Goal: Task Accomplishment & Management: Manage account settings

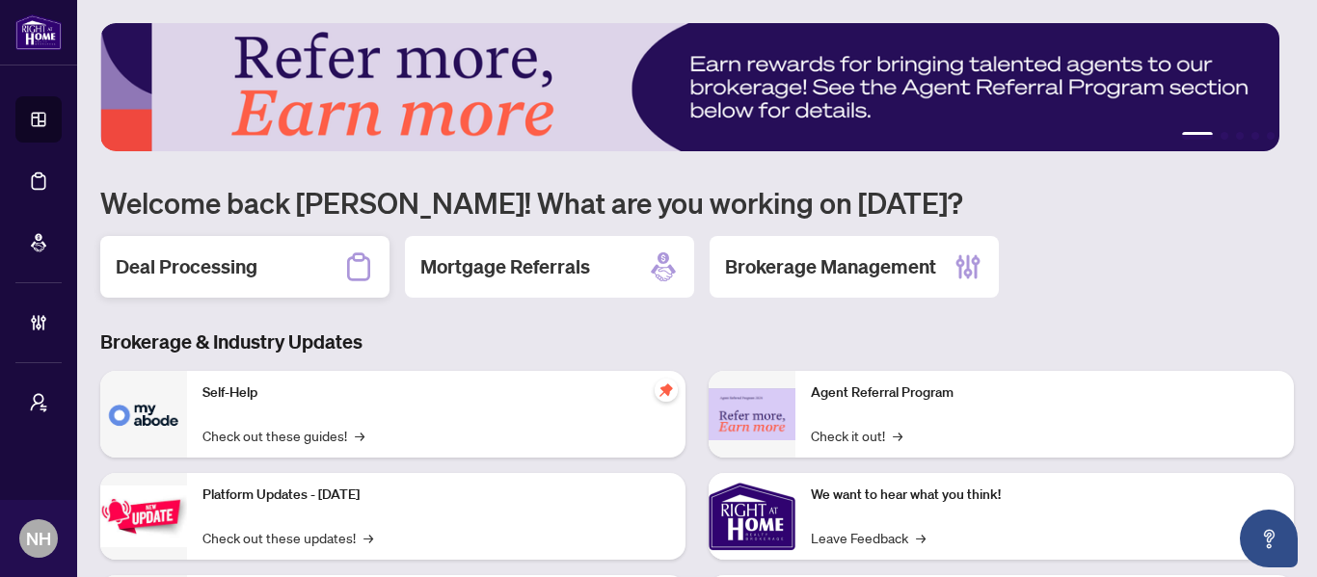
click at [205, 278] on h2 "Deal Processing" at bounding box center [187, 267] width 142 height 27
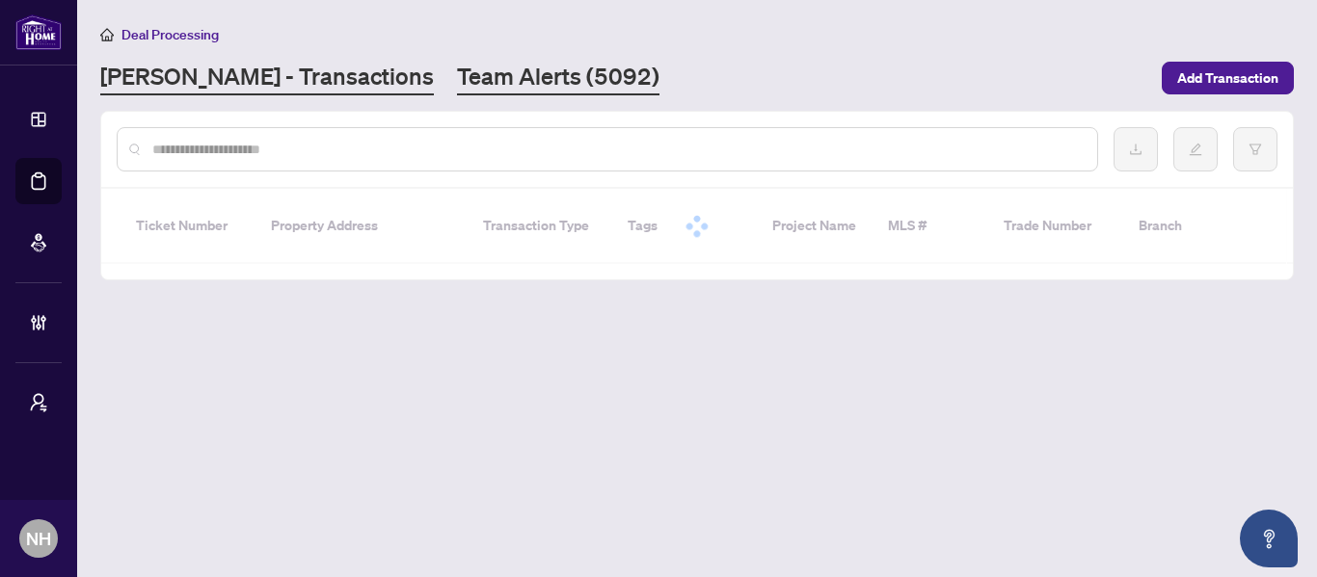
click at [457, 90] on link "Team Alerts (5092)" at bounding box center [558, 78] width 202 height 35
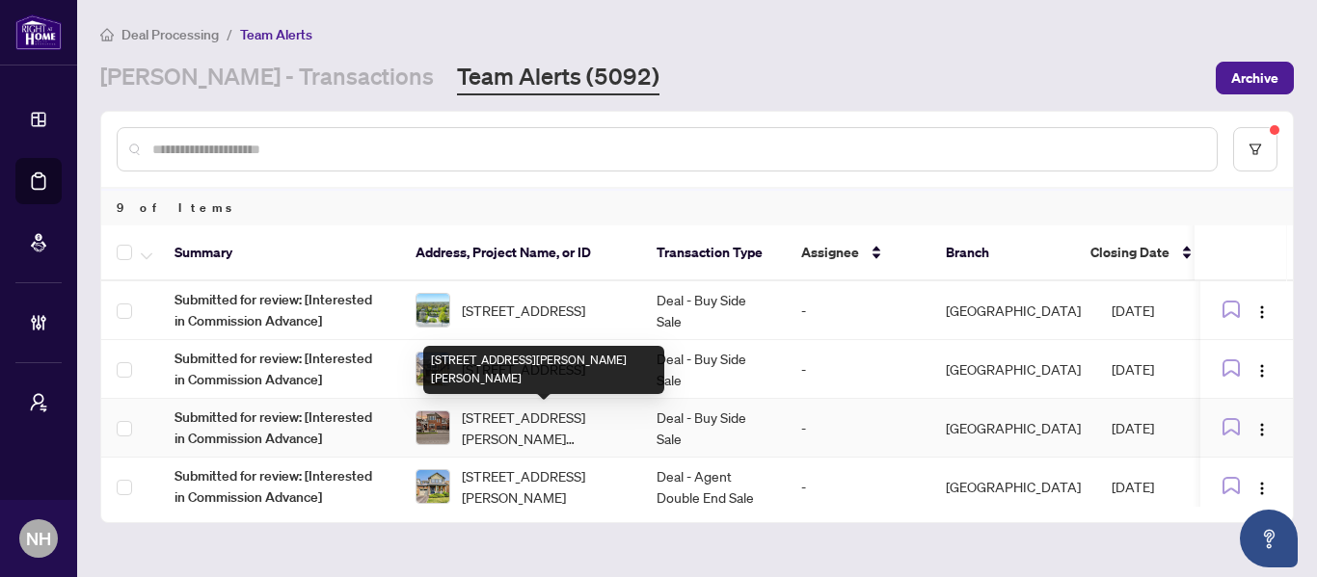
click at [585, 427] on span "[STREET_ADDRESS][PERSON_NAME][PERSON_NAME]" at bounding box center [544, 428] width 164 height 42
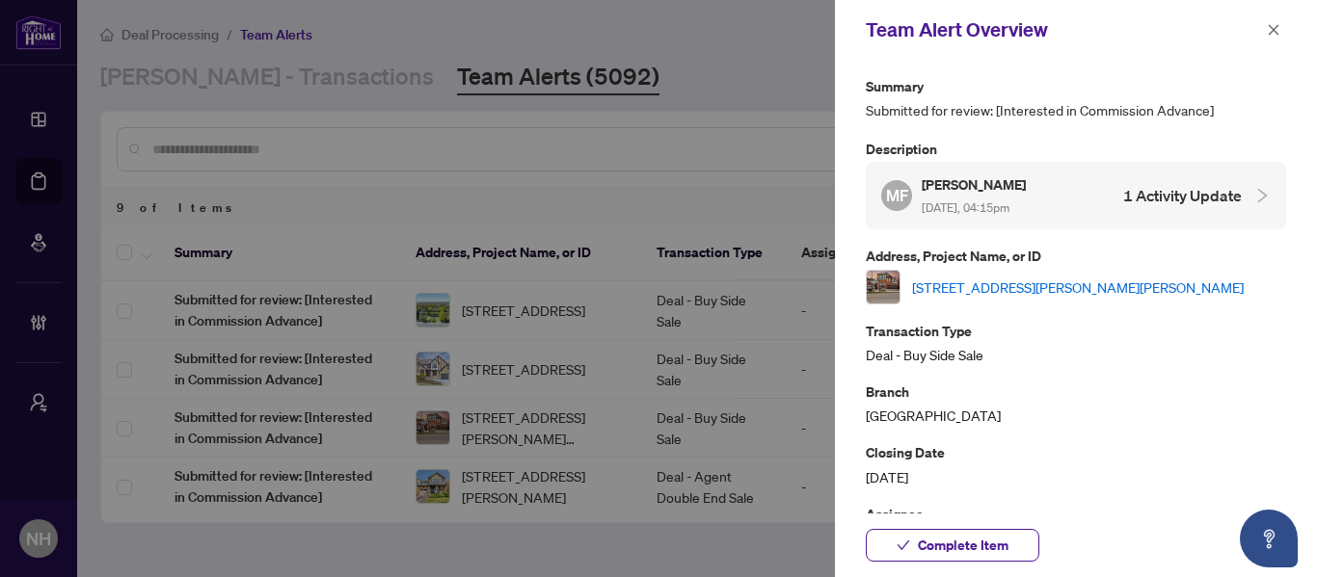
click at [1056, 281] on link "[STREET_ADDRESS][PERSON_NAME][PERSON_NAME]" at bounding box center [1078, 287] width 332 height 21
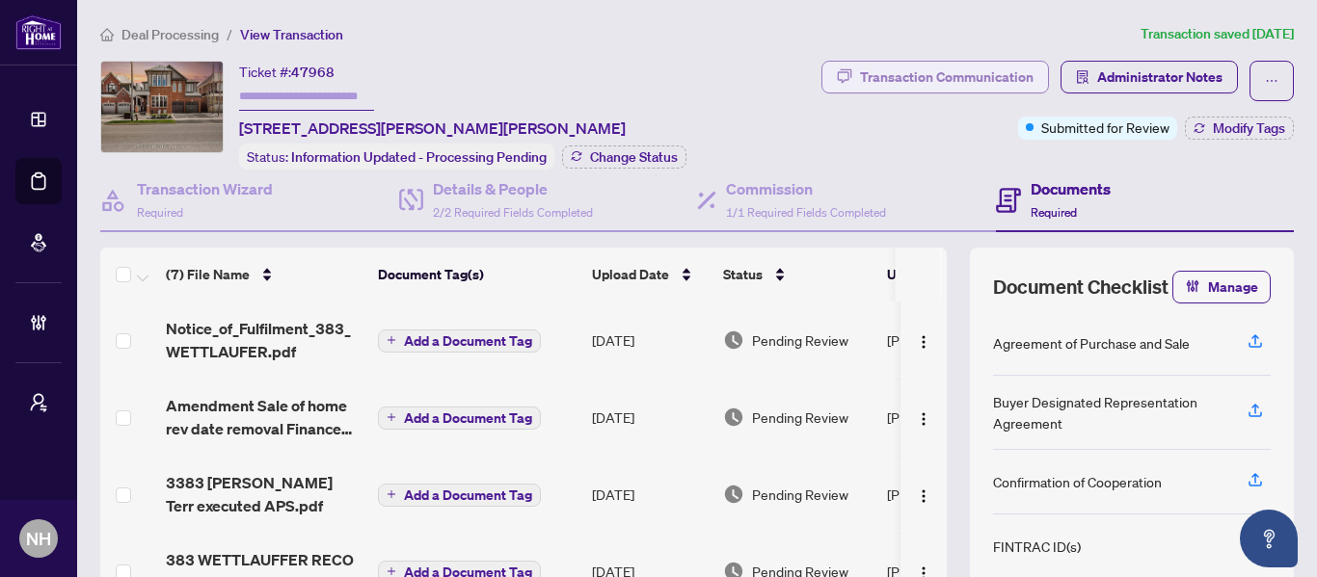
click at [978, 73] on div "Transaction Communication" at bounding box center [947, 77] width 174 height 31
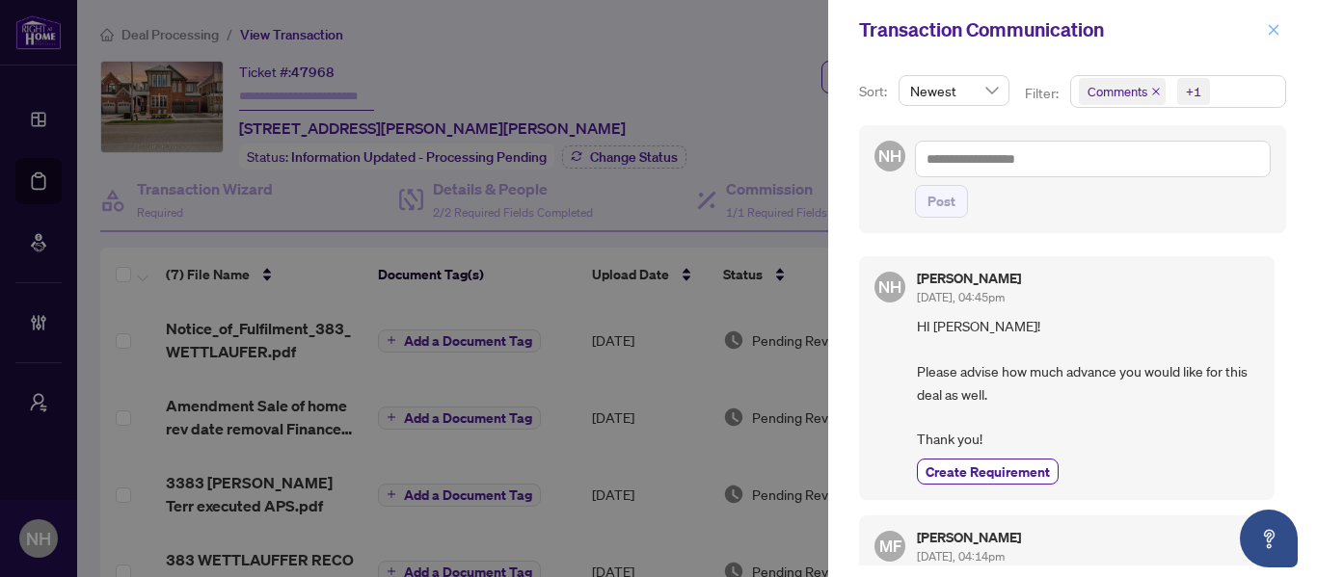
click at [1262, 29] on button "button" at bounding box center [1273, 29] width 25 height 23
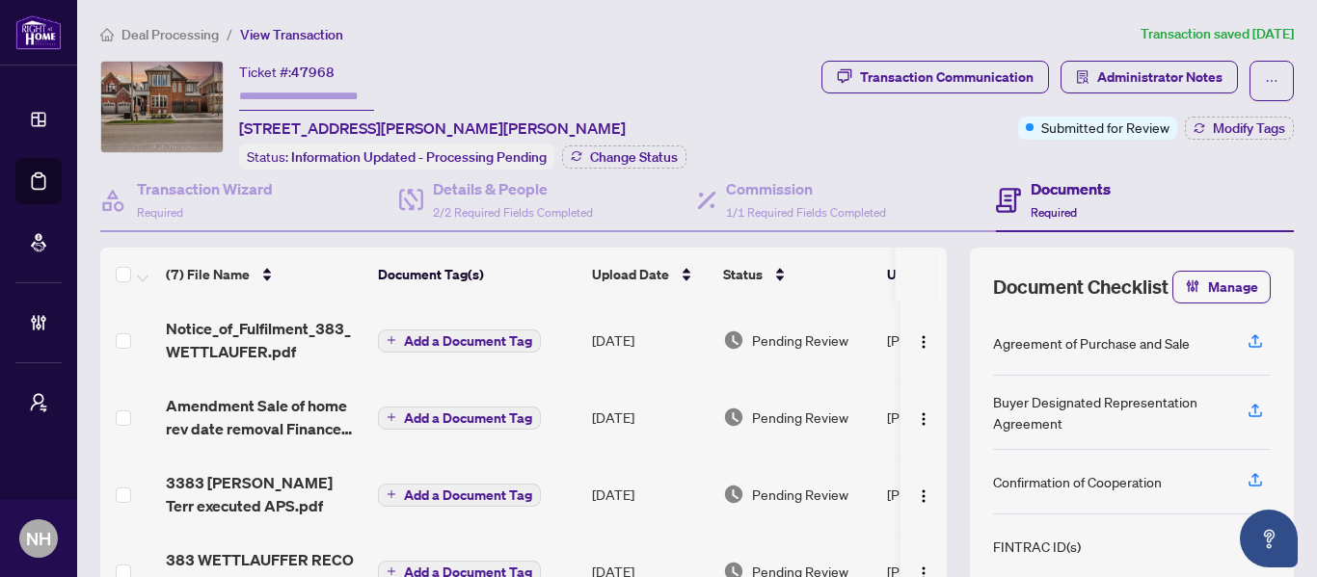
click at [168, 35] on span "Deal Processing" at bounding box center [169, 34] width 97 height 17
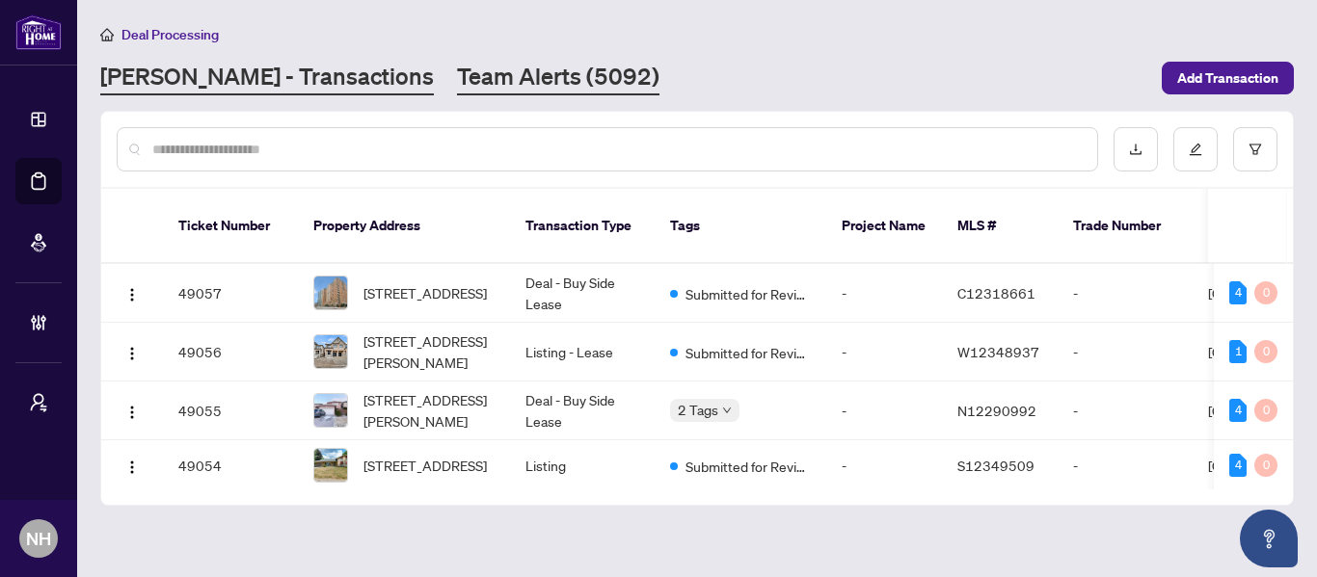
click at [470, 79] on link "Team Alerts (5092)" at bounding box center [558, 78] width 202 height 35
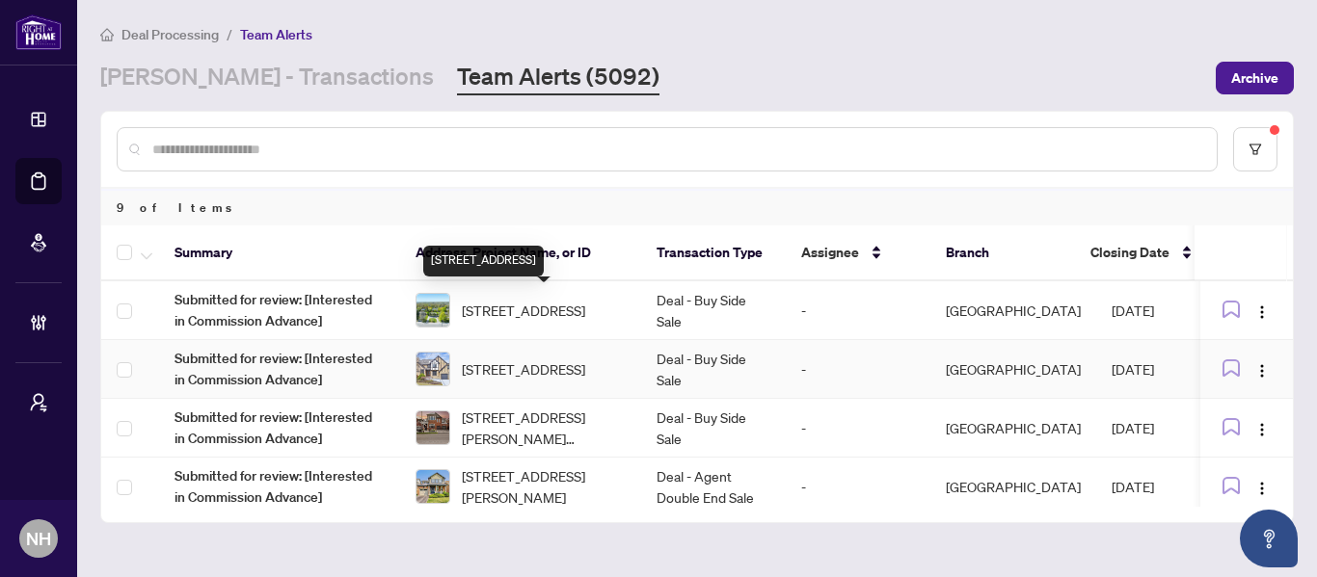
scroll to position [193, 0]
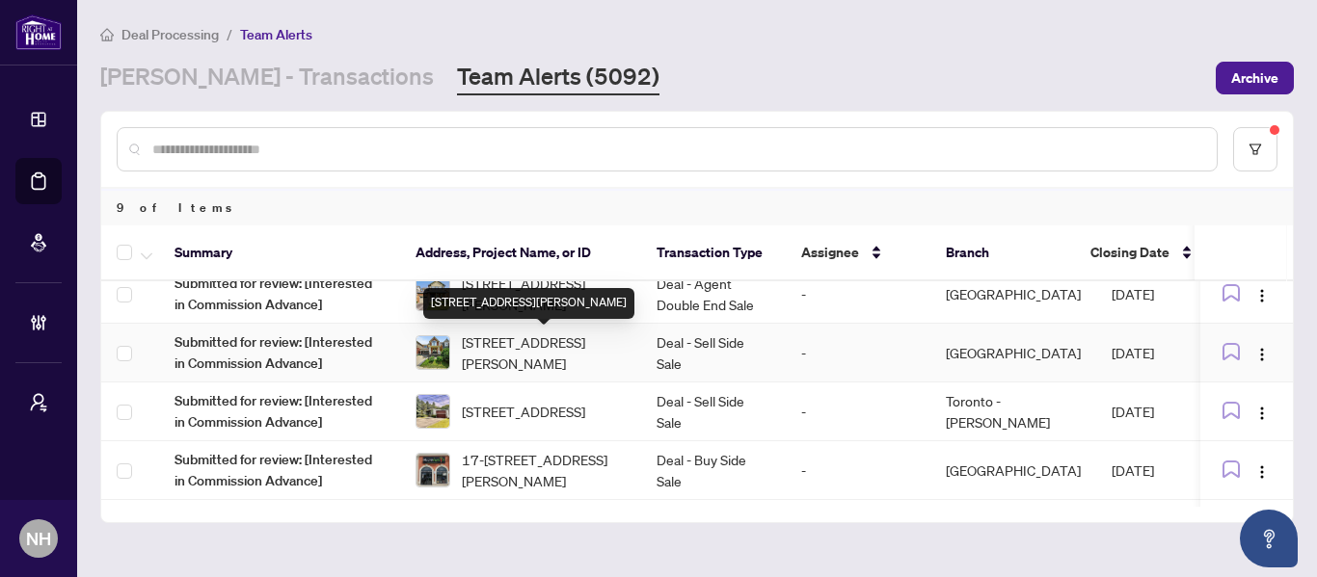
click at [553, 340] on span "686 Bolingbroke Dr, Milton, Ontario L9T 6Z3, Canada" at bounding box center [544, 353] width 164 height 42
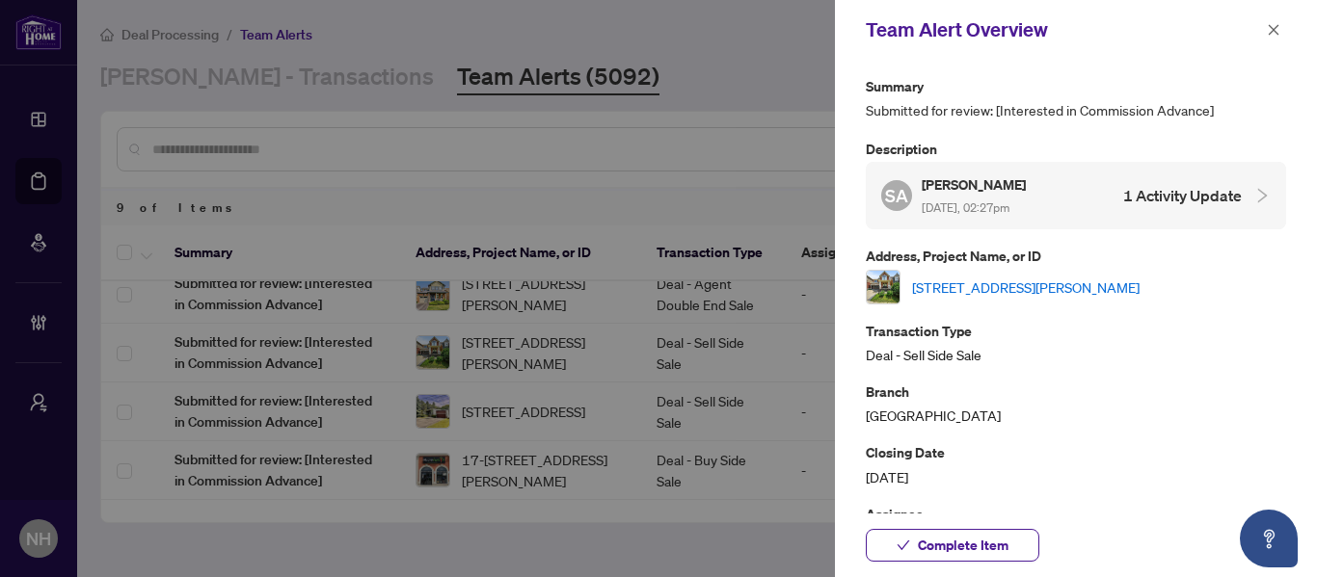
click at [1106, 286] on link "686 Bolingbroke Dr, Milton, Ontario L9T 6Z3, Canada" at bounding box center [1025, 287] width 227 height 21
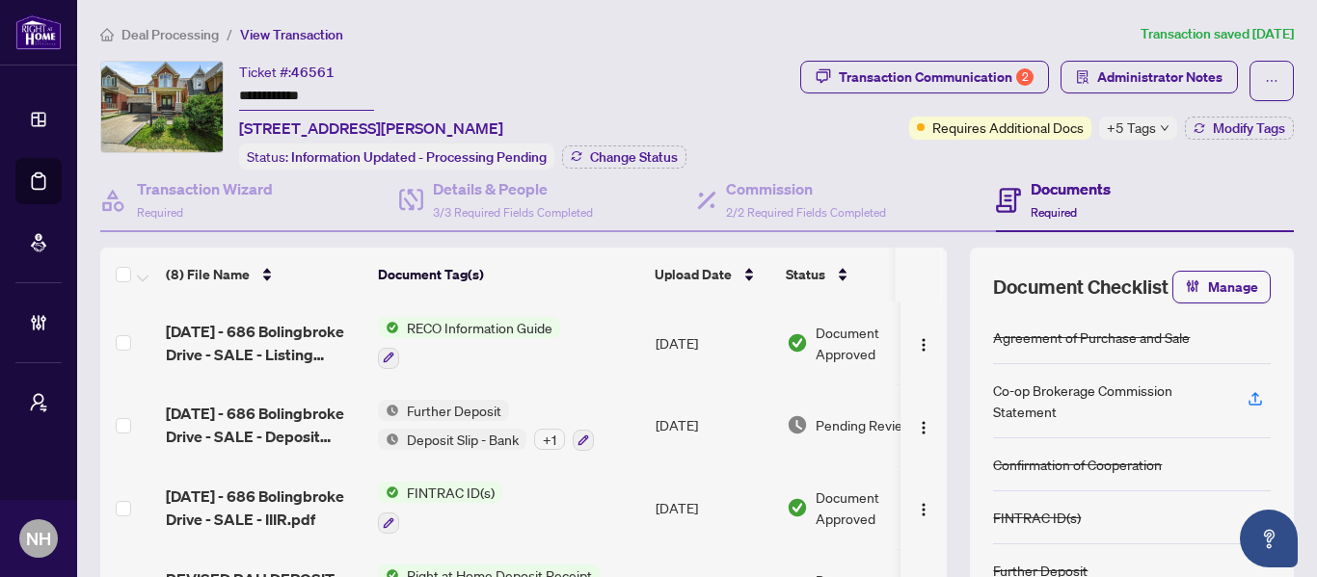
click at [198, 26] on span "Deal Processing" at bounding box center [169, 34] width 97 height 17
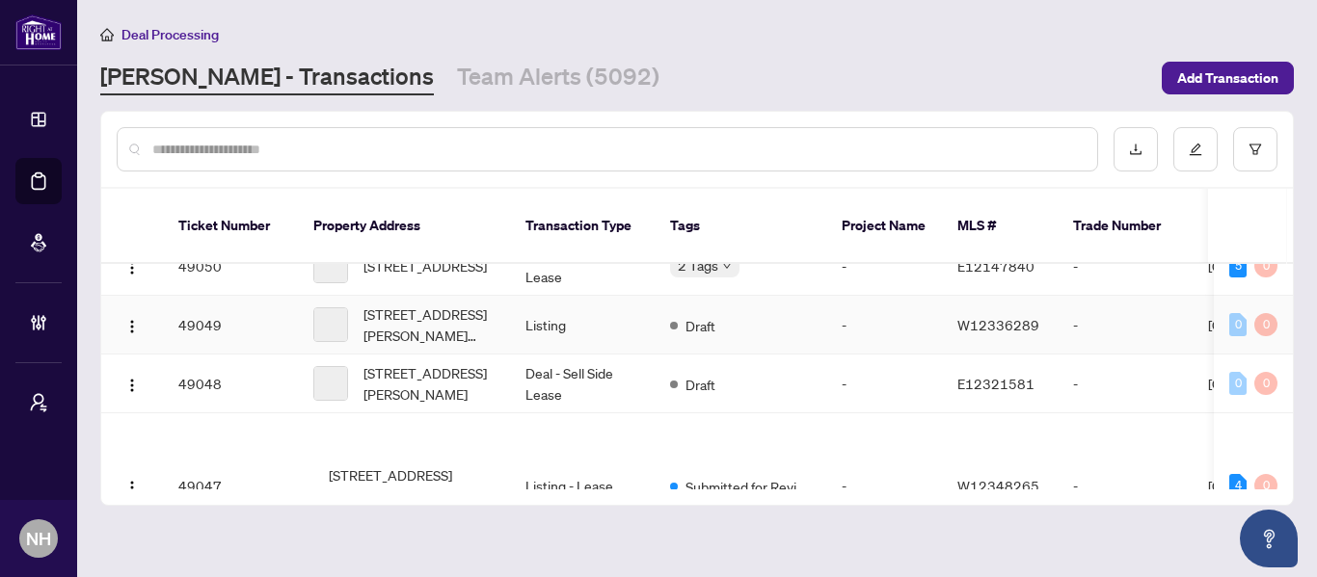
scroll to position [482, 0]
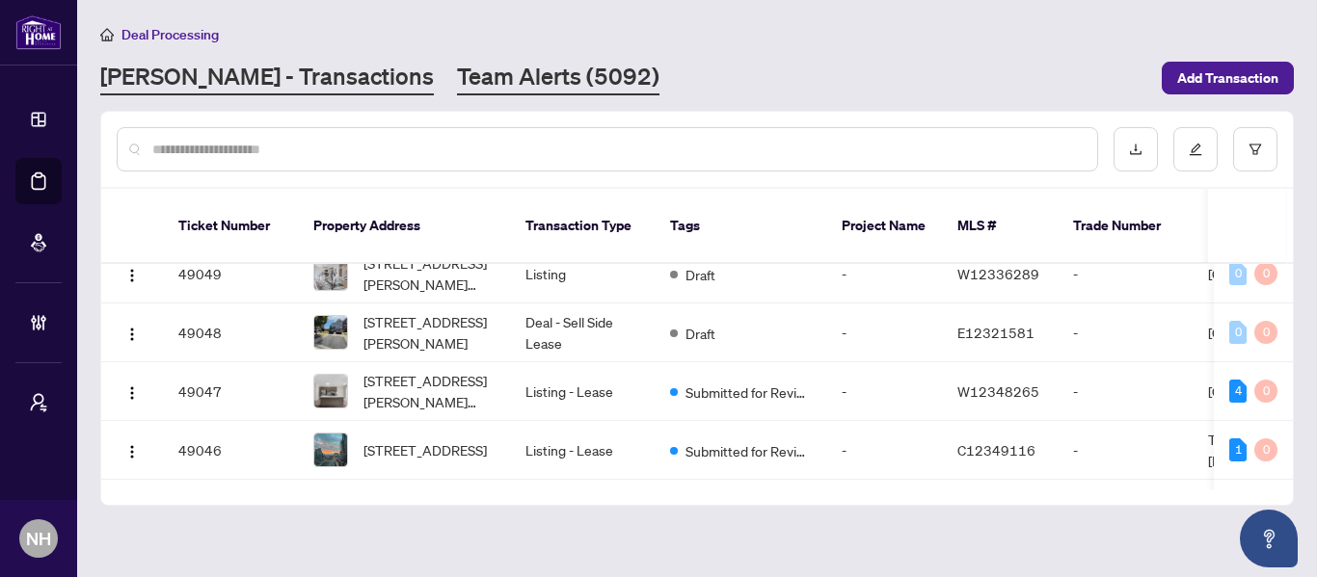
click at [457, 80] on link "Team Alerts (5092)" at bounding box center [558, 78] width 202 height 35
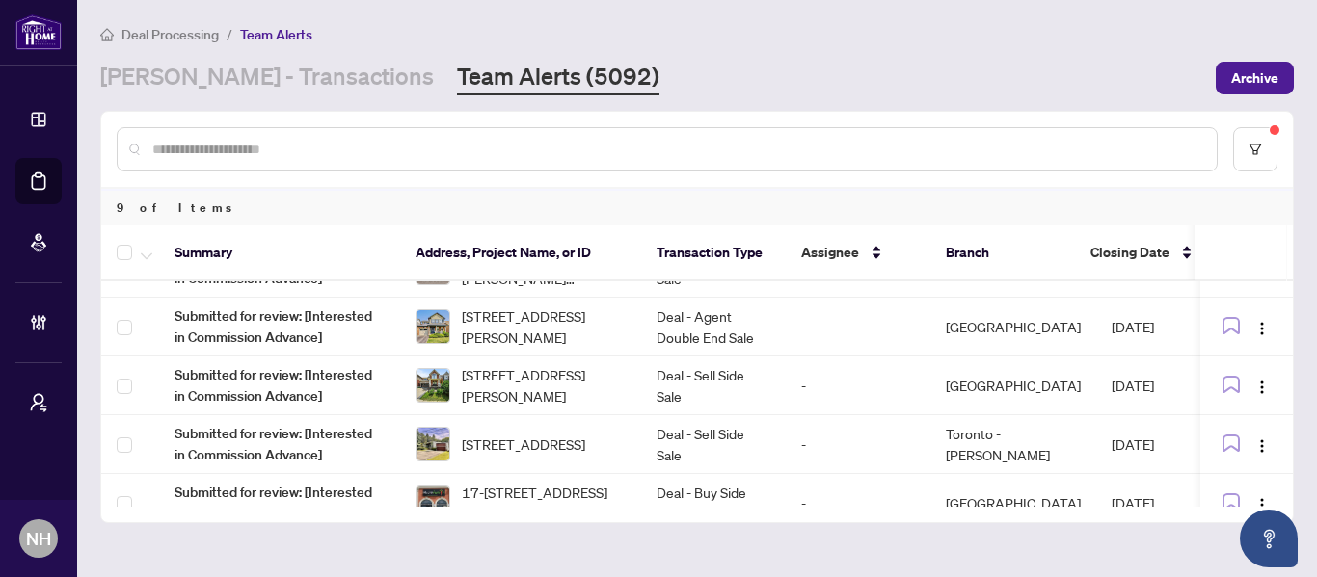
scroll to position [309, 0]
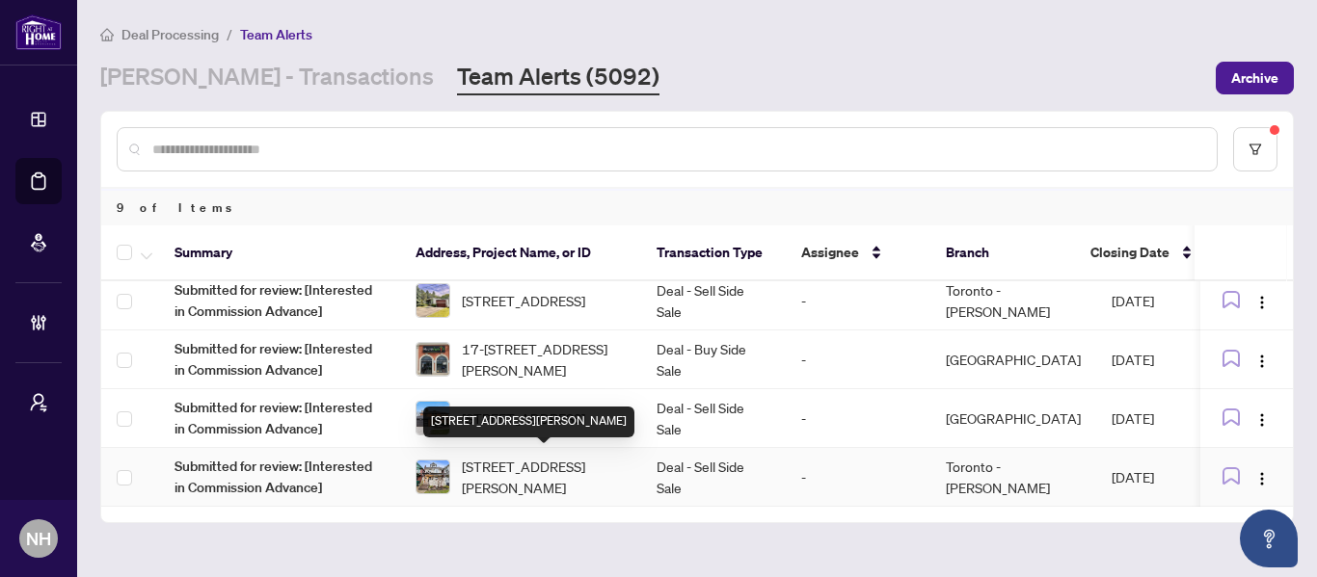
click at [507, 465] on span "152 Wright Ave, Toronto, Ontario M6R 1L2, Canada" at bounding box center [544, 477] width 164 height 42
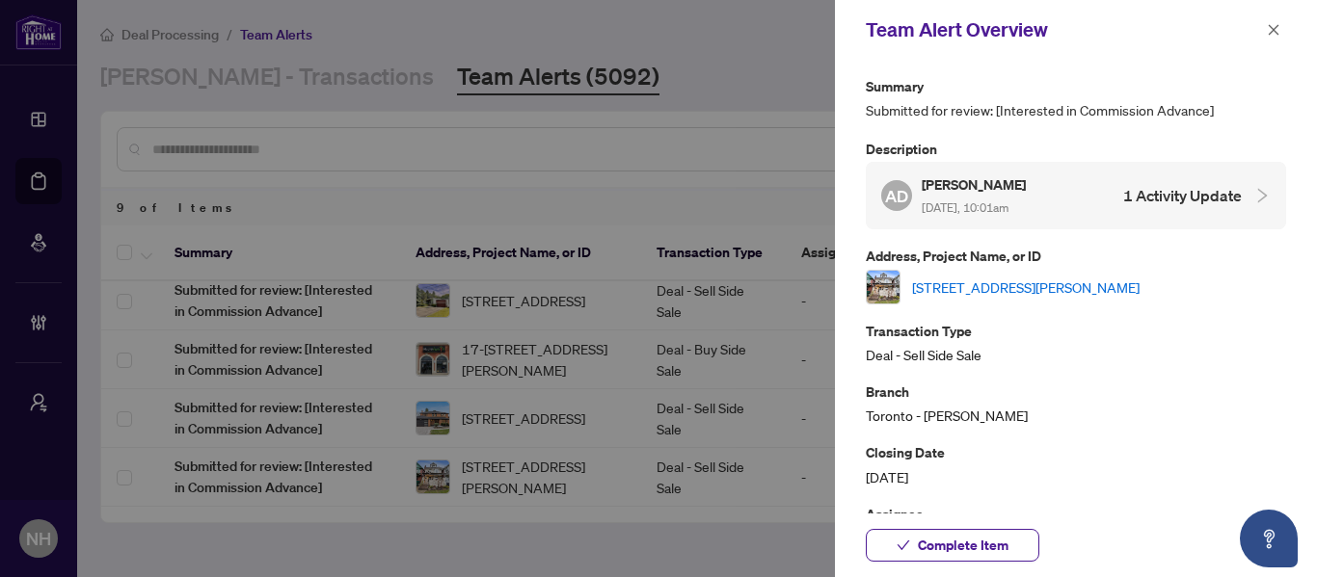
click at [995, 277] on link "152 Wright Ave, Toronto, Ontario M6R 1L2, Canada" at bounding box center [1025, 287] width 227 height 21
click at [1276, 32] on icon "close" at bounding box center [1273, 29] width 13 height 13
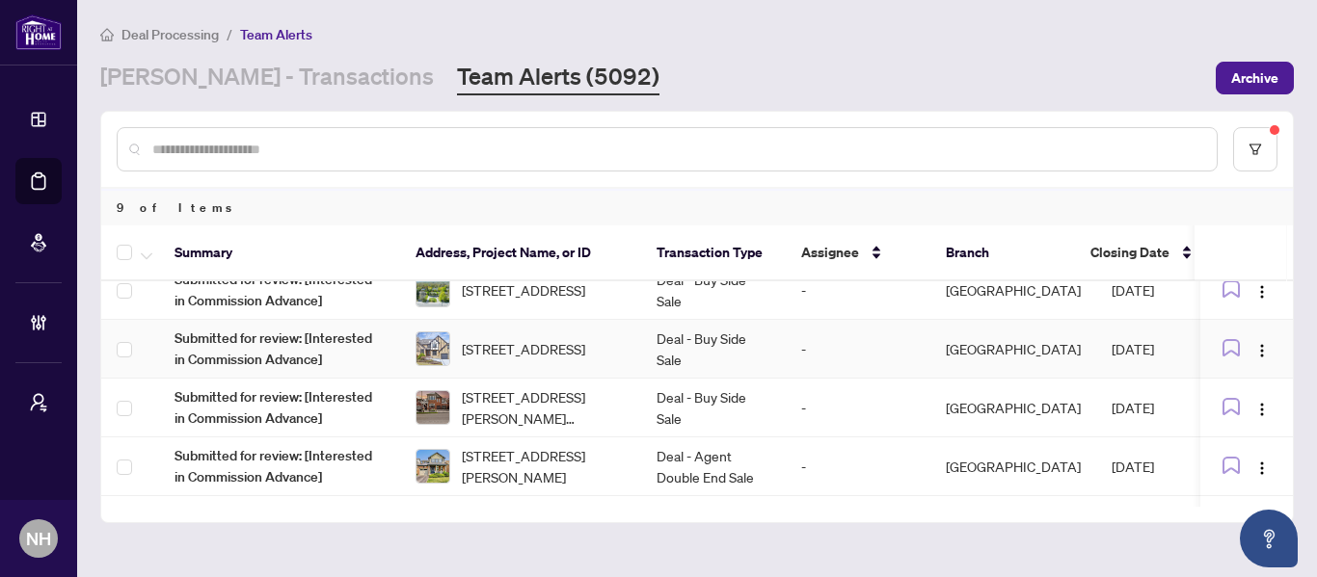
scroll to position [0, 0]
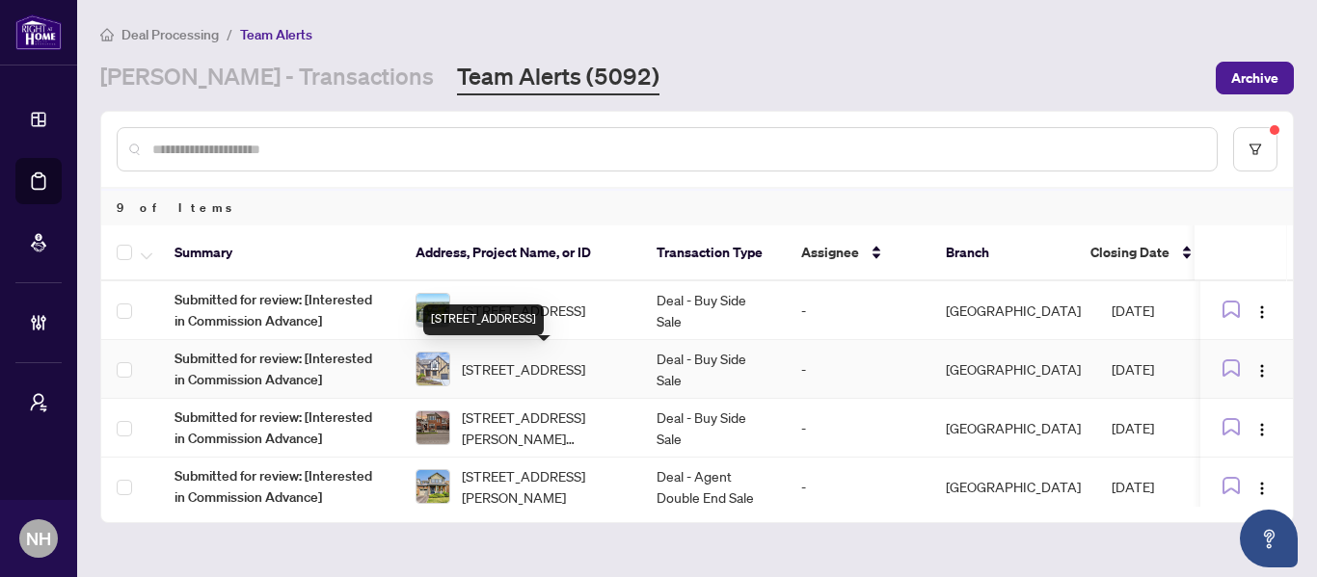
click at [585, 368] on span "21 Dunloe Rd, Richmond Hill, Ontario L4B 2H6, Canada" at bounding box center [523, 369] width 123 height 21
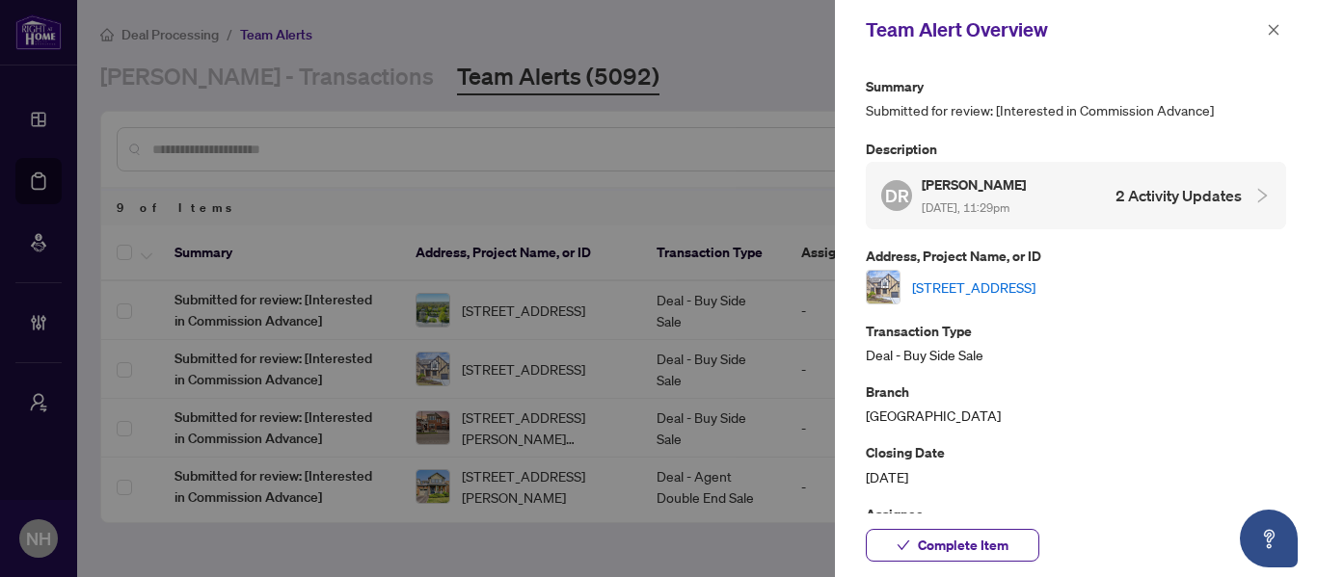
click at [1035, 281] on link "21 Dunloe Rd, Richmond Hill, Ontario L4B 2H6, Canada" at bounding box center [973, 287] width 123 height 21
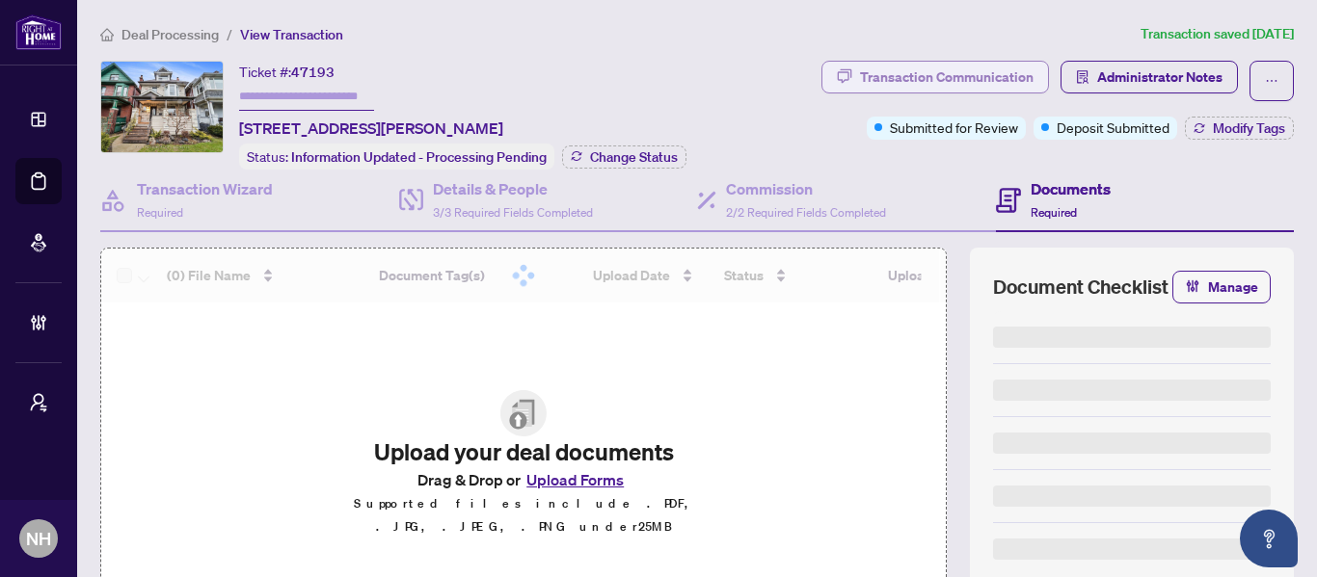
click at [939, 77] on div "Transaction Communication" at bounding box center [947, 77] width 174 height 31
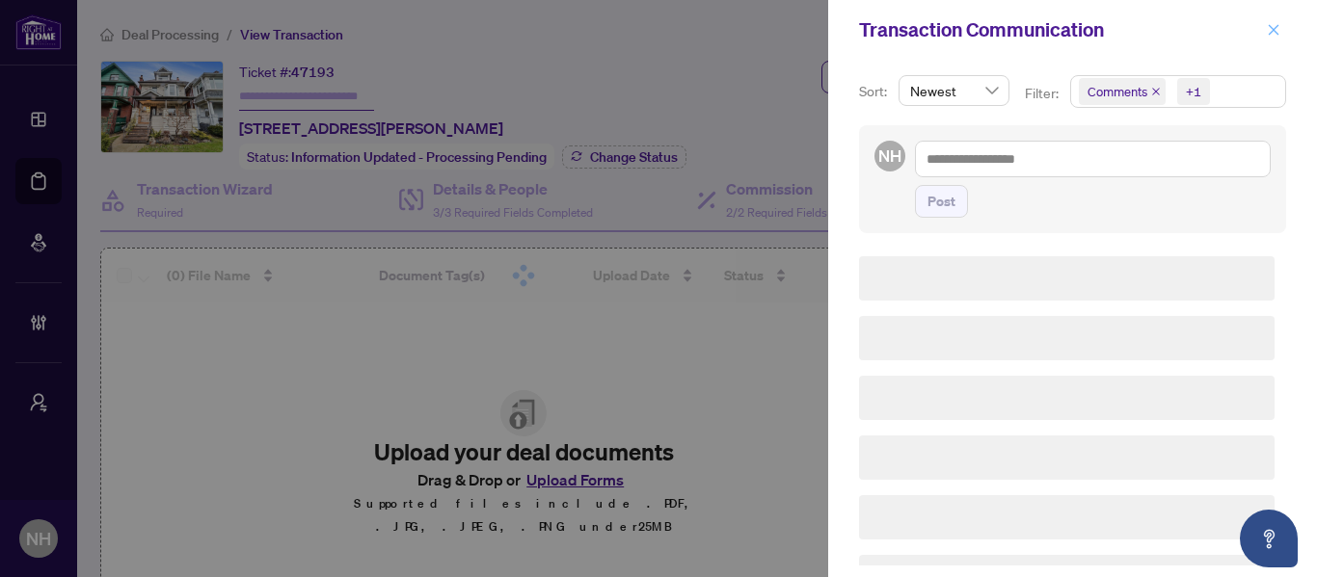
click at [1273, 29] on icon "close" at bounding box center [1273, 29] width 13 height 13
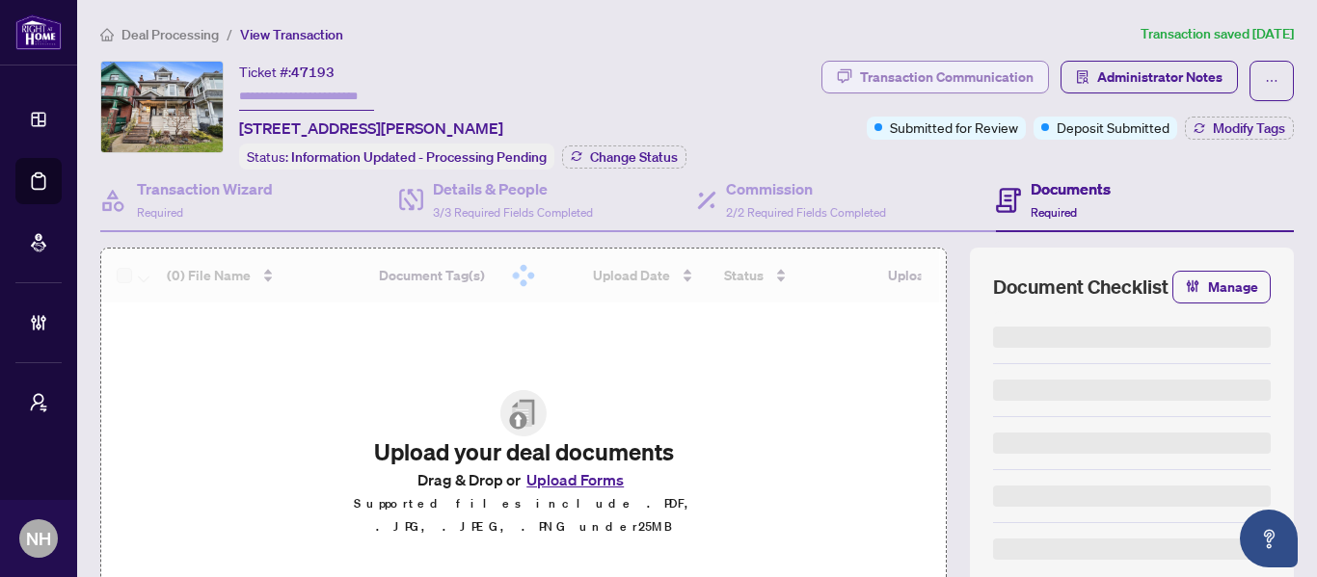
click at [931, 67] on div "Transaction Communication" at bounding box center [947, 77] width 174 height 31
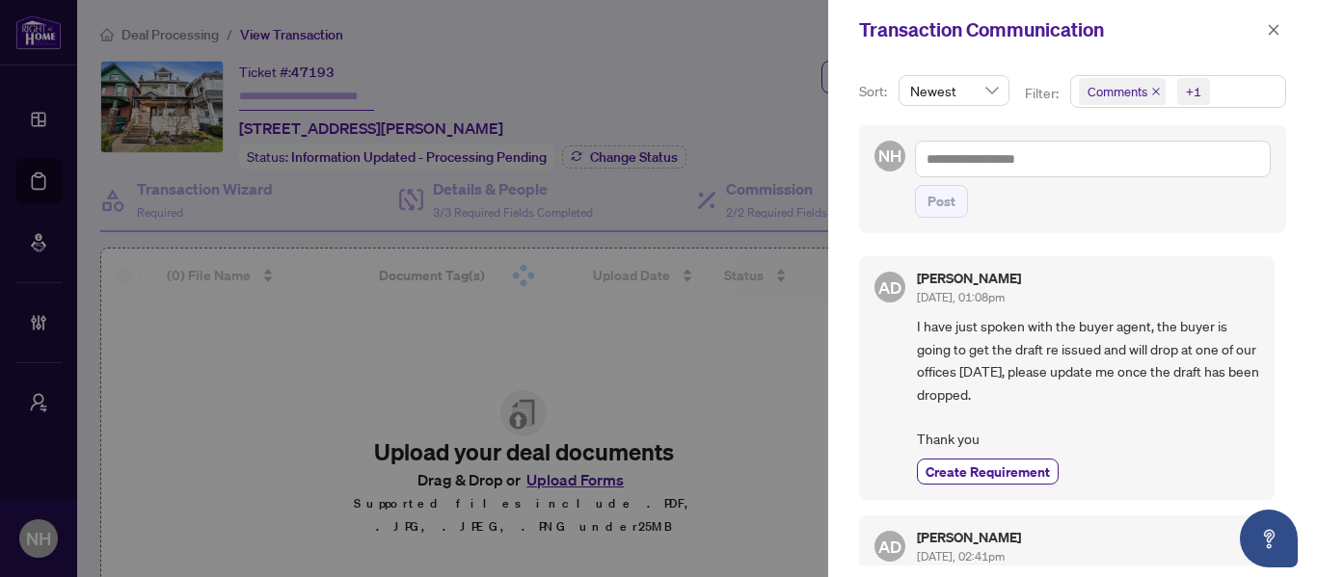
click at [1160, 87] on span "Comments" at bounding box center [1122, 91] width 87 height 27
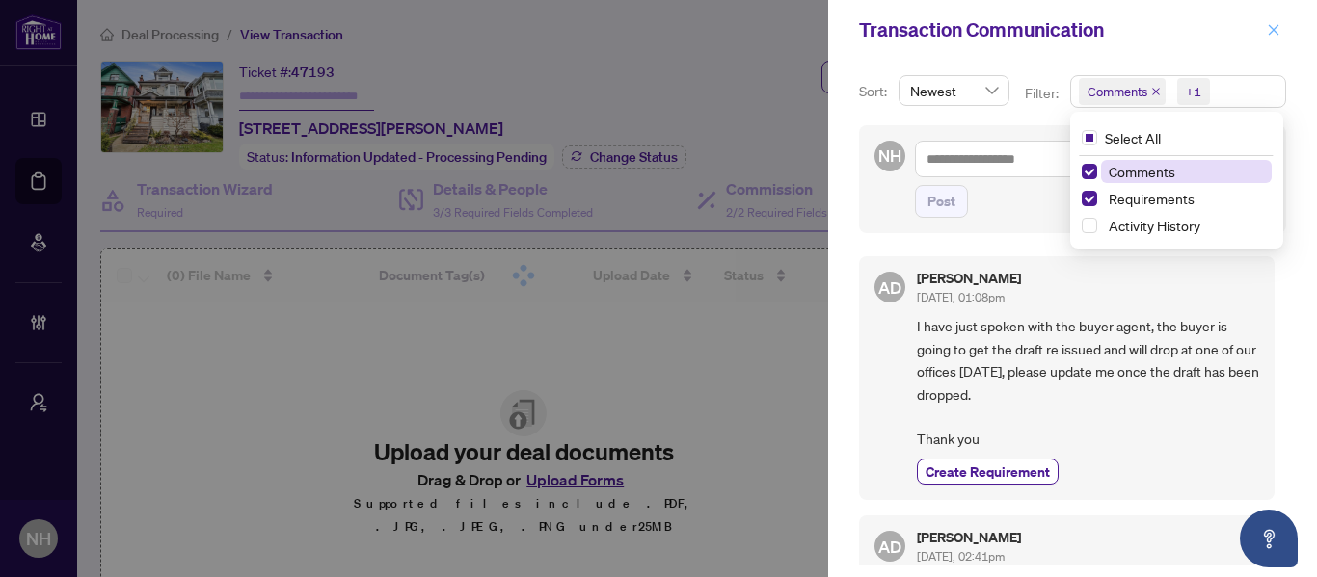
click at [1273, 26] on icon "close" at bounding box center [1273, 29] width 13 height 13
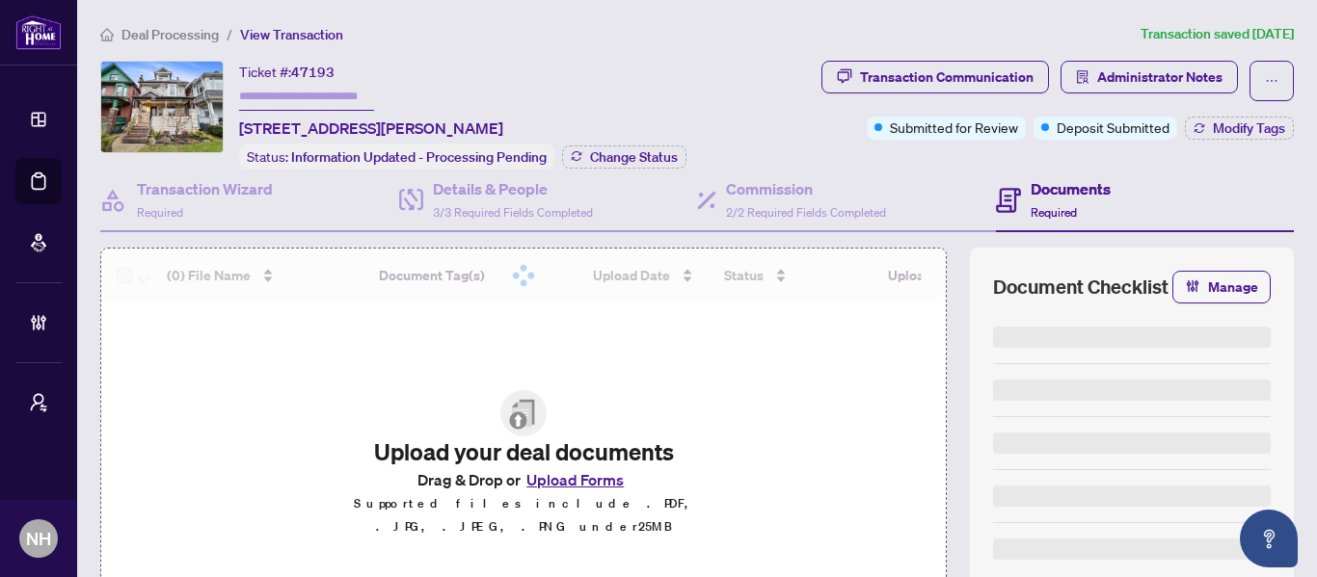
click at [638, 41] on ol "Deal Processing / View Transaction" at bounding box center [616, 34] width 1032 height 22
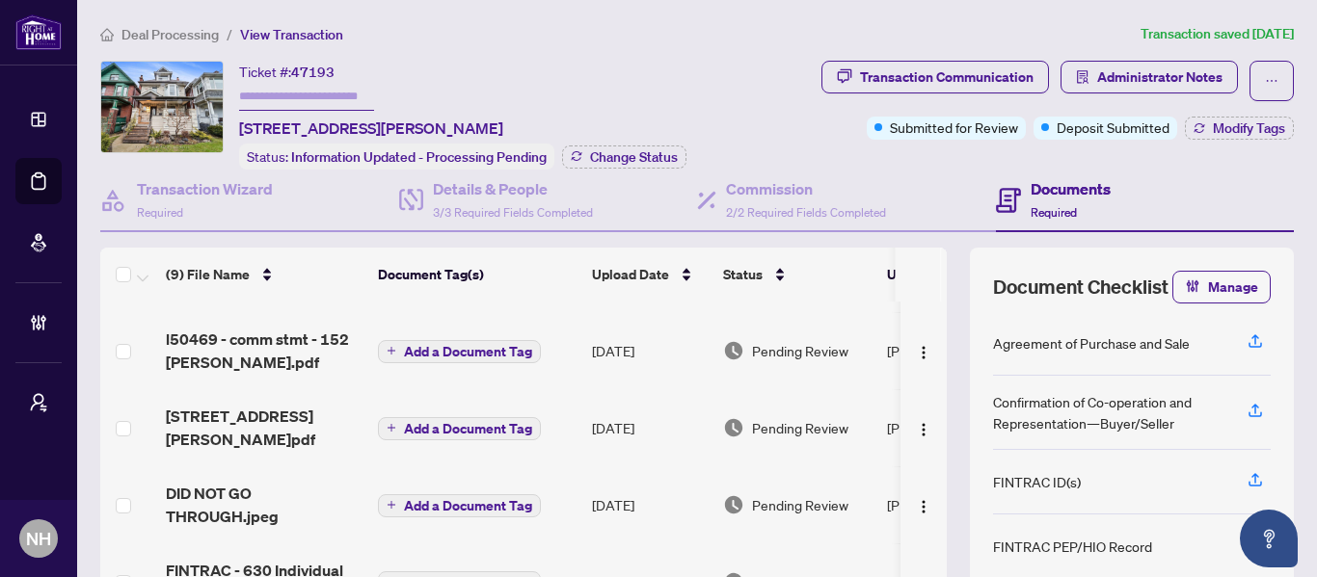
scroll to position [96, 0]
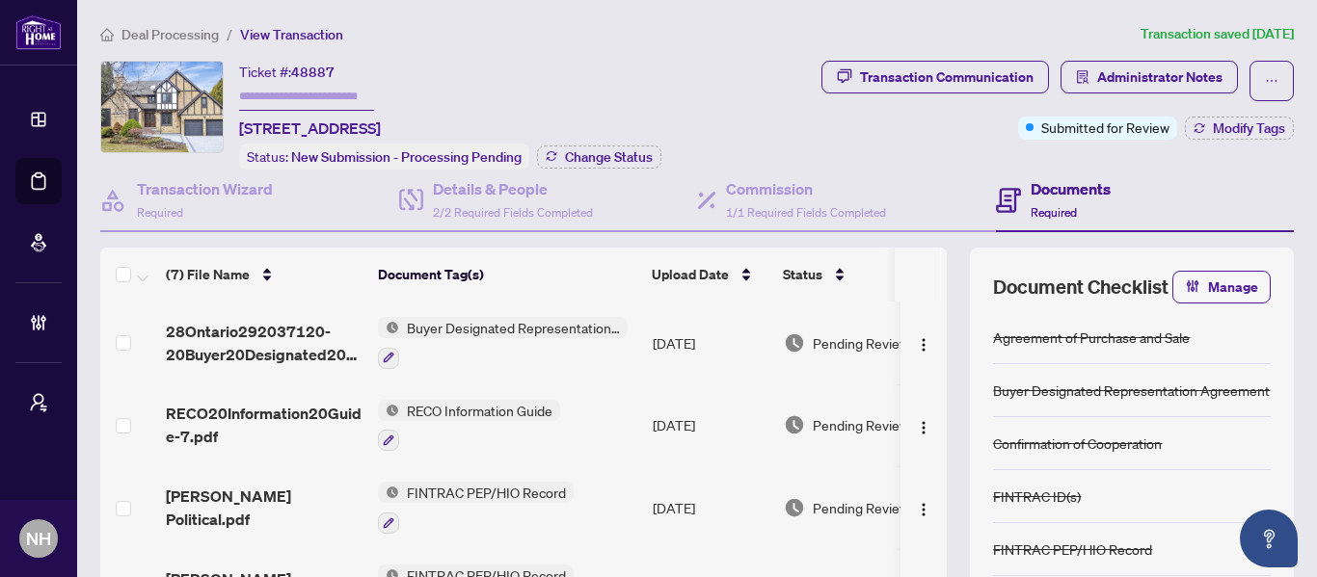
click at [176, 40] on span "Deal Processing" at bounding box center [169, 34] width 97 height 17
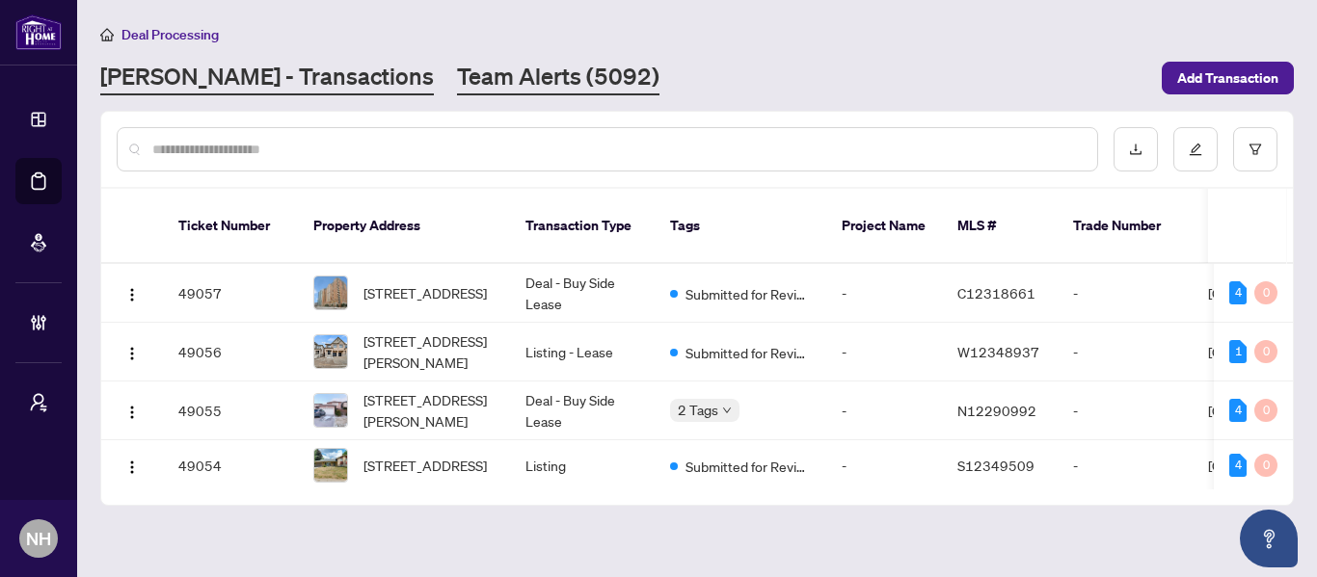
click at [457, 65] on link "Team Alerts (5092)" at bounding box center [558, 78] width 202 height 35
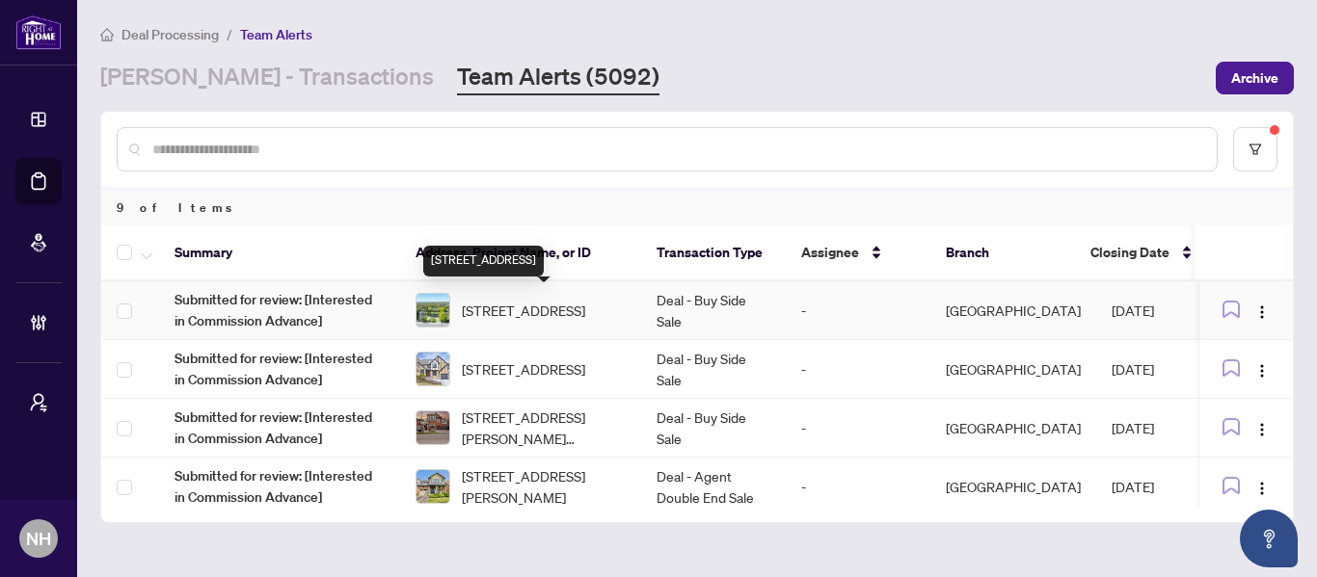
click at [585, 321] on span "[STREET_ADDRESS]" at bounding box center [523, 310] width 123 height 21
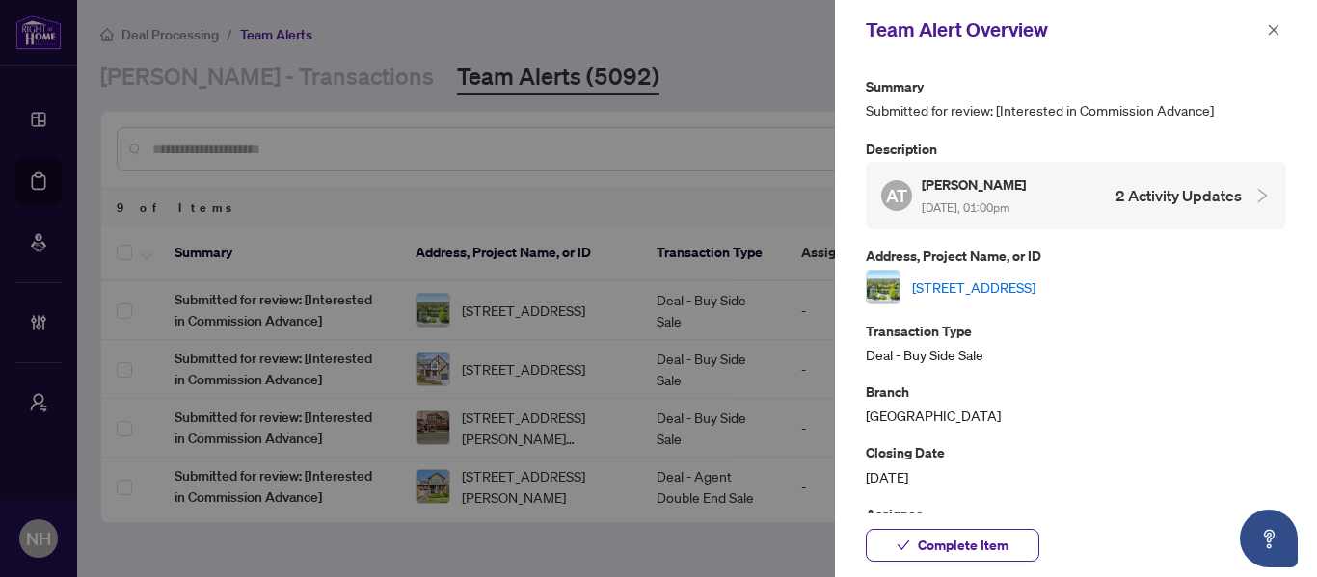
click at [1035, 281] on link "[STREET_ADDRESS]" at bounding box center [973, 287] width 123 height 21
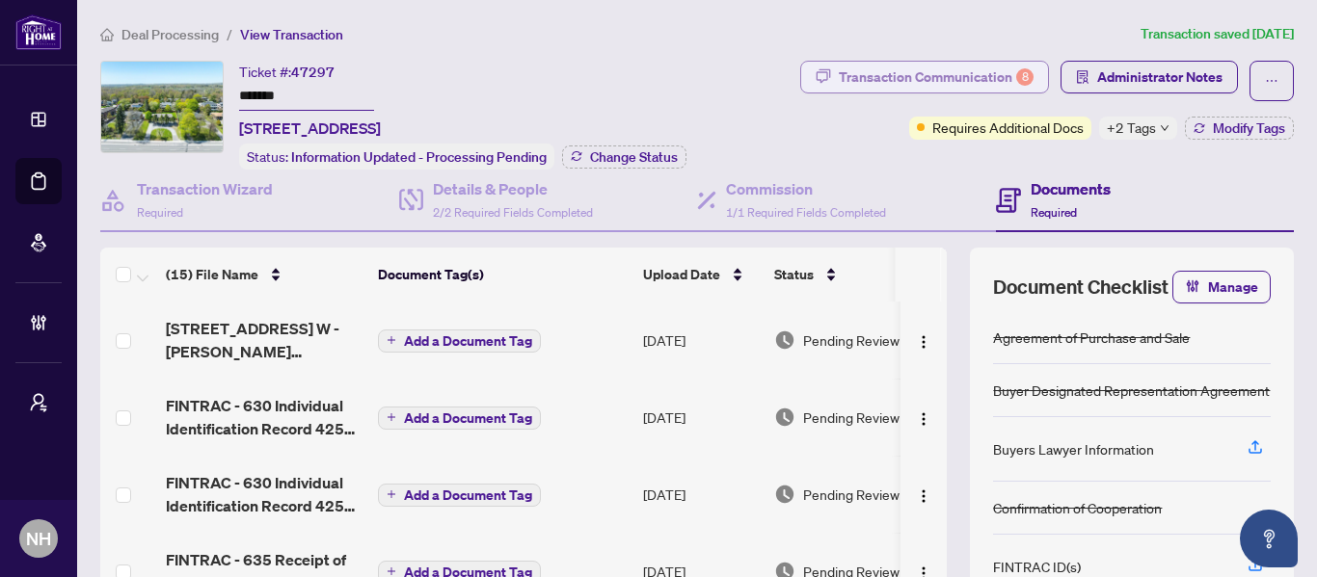
click at [931, 73] on div "Transaction Communication 8" at bounding box center [936, 77] width 195 height 31
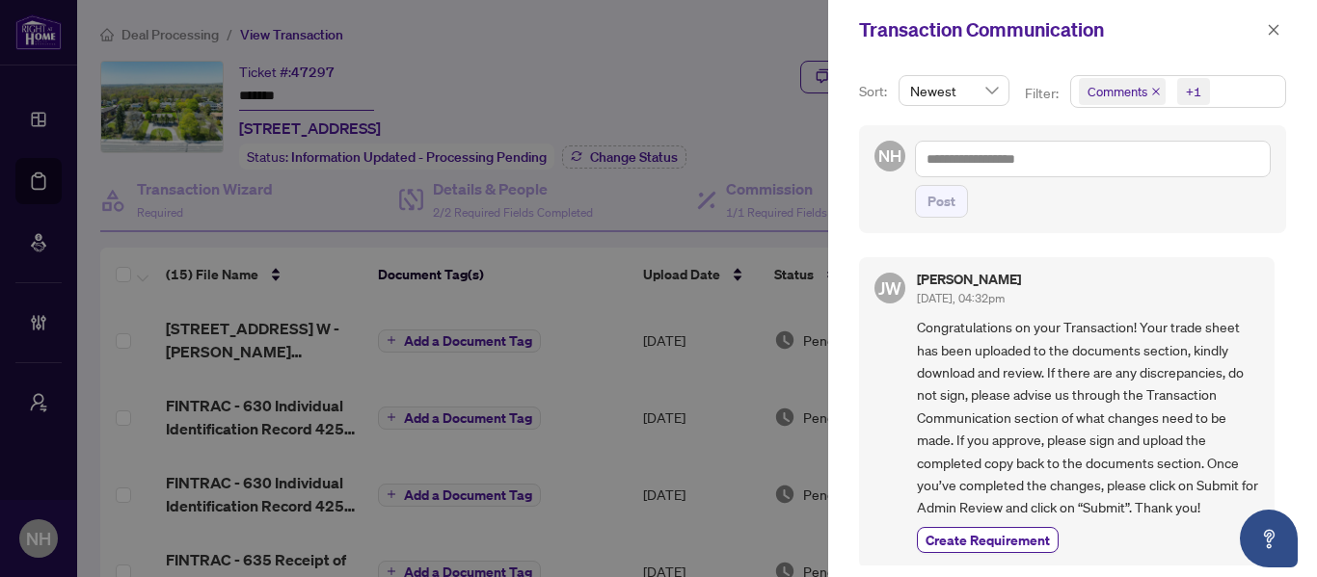
scroll to position [964, 0]
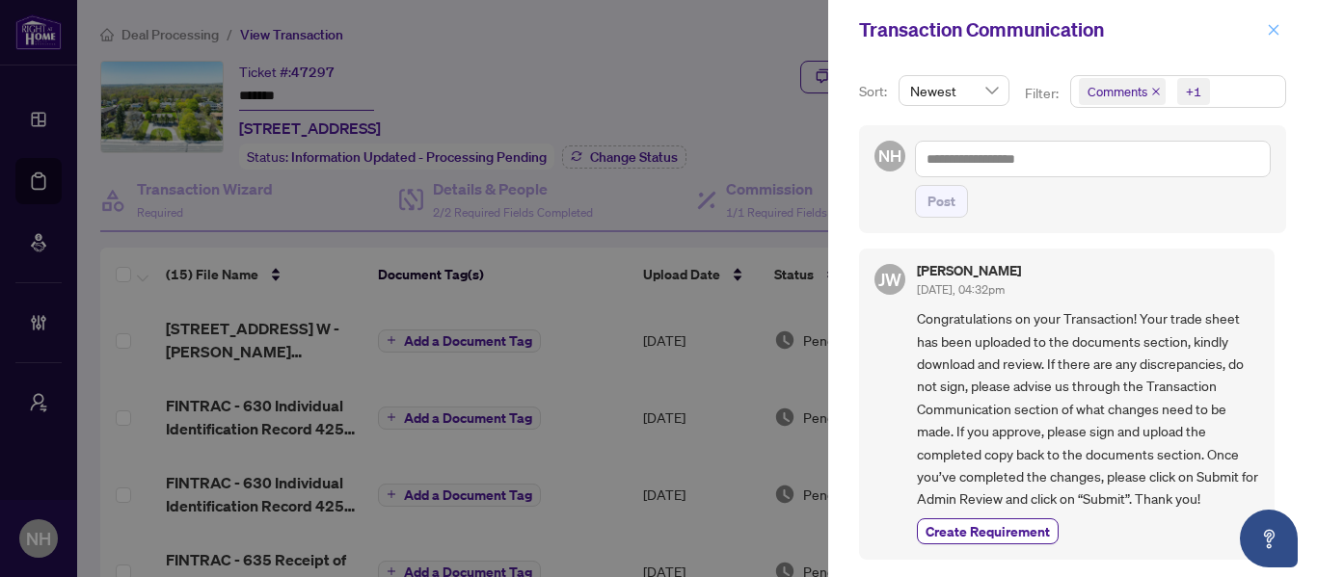
click at [1272, 19] on span "button" at bounding box center [1273, 29] width 13 height 31
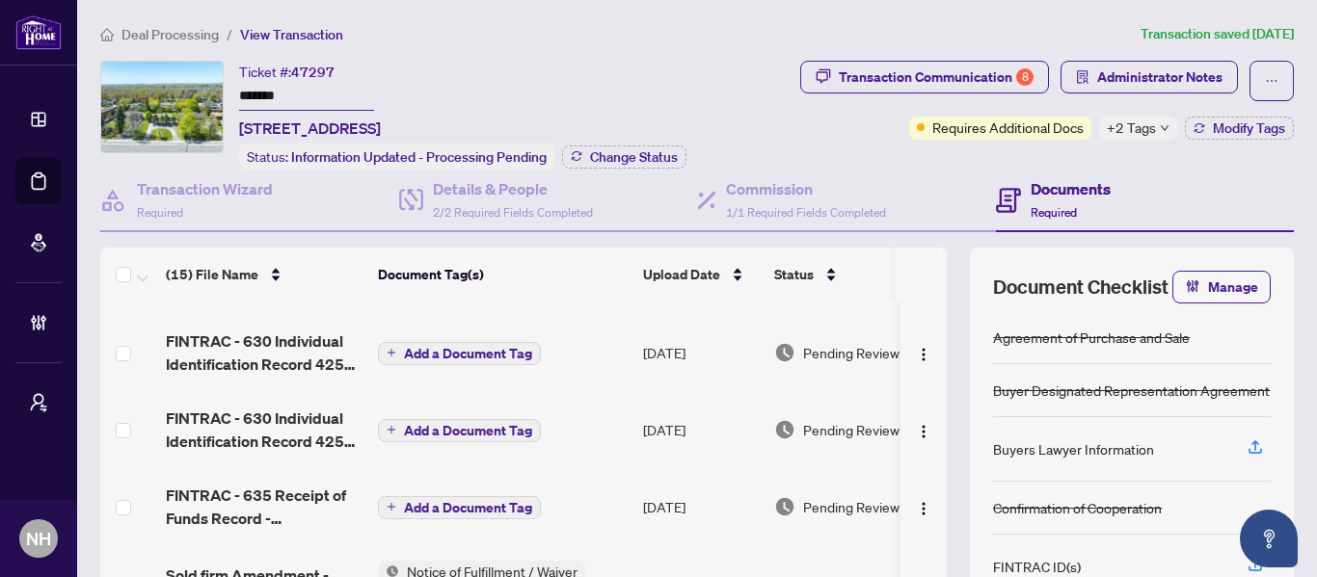
scroll to position [0, 0]
